Goal: Navigation & Orientation: Find specific page/section

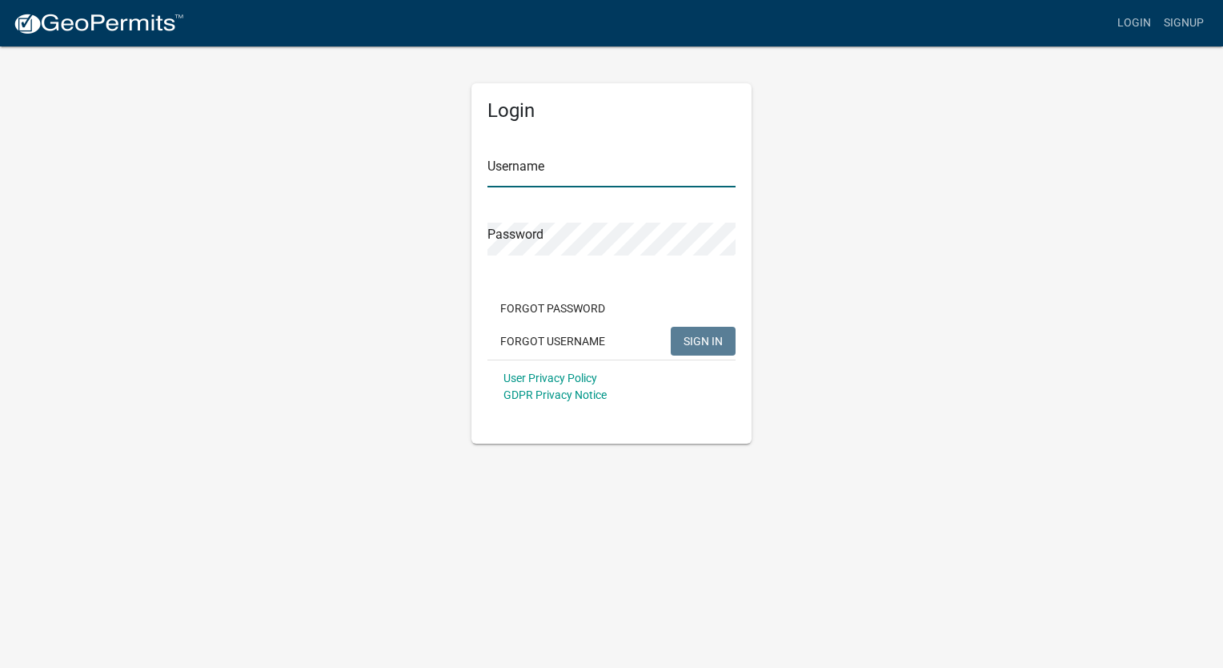
type input "jaketorres"
click at [700, 350] on button "SIGN IN" at bounding box center [703, 341] width 65 height 29
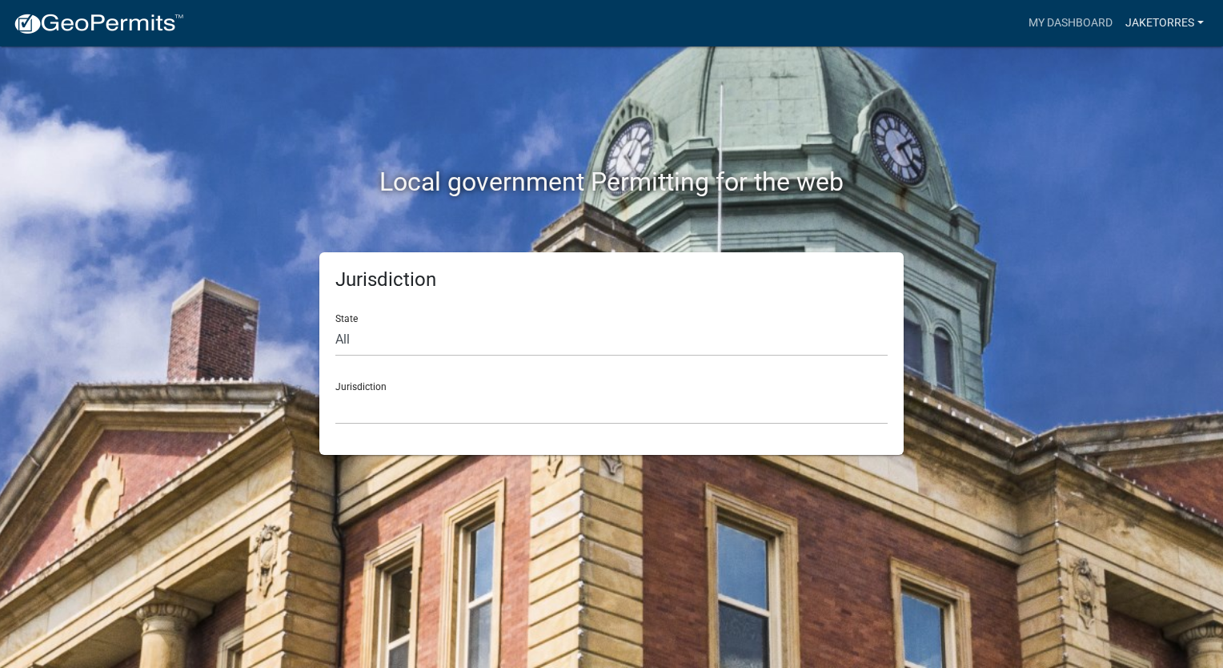
click at [1146, 23] on link "jaketorres" at bounding box center [1164, 23] width 91 height 30
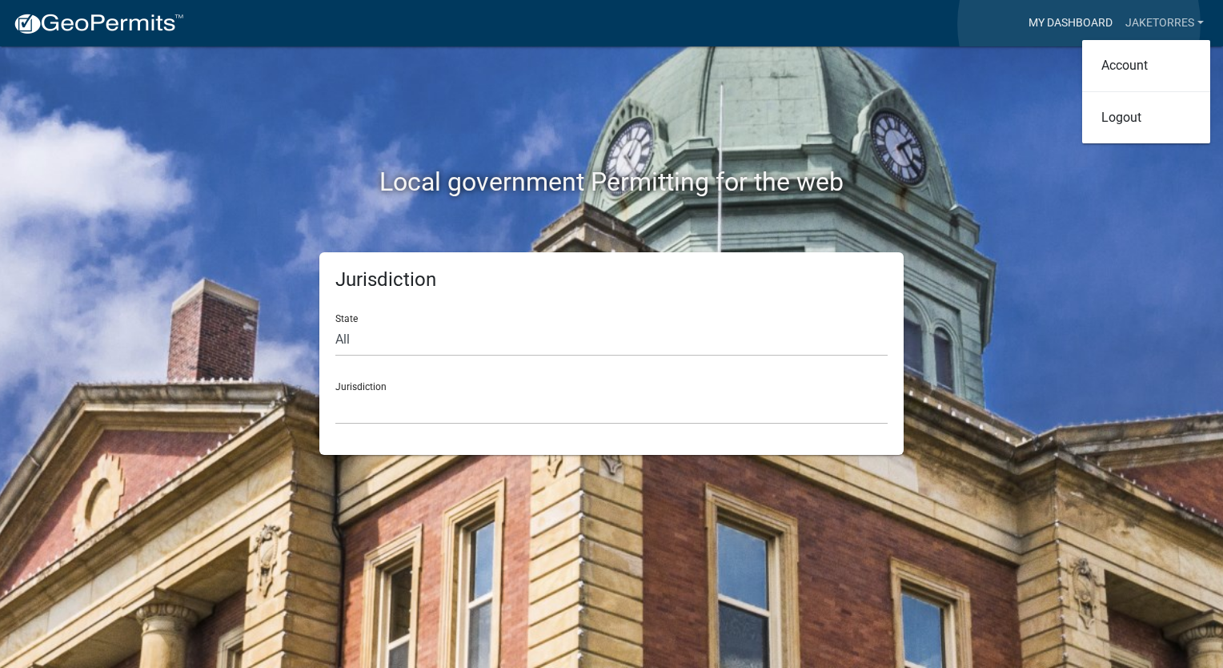
click at [1079, 24] on link "My Dashboard" at bounding box center [1070, 23] width 97 height 30
